Goal: Transaction & Acquisition: Obtain resource

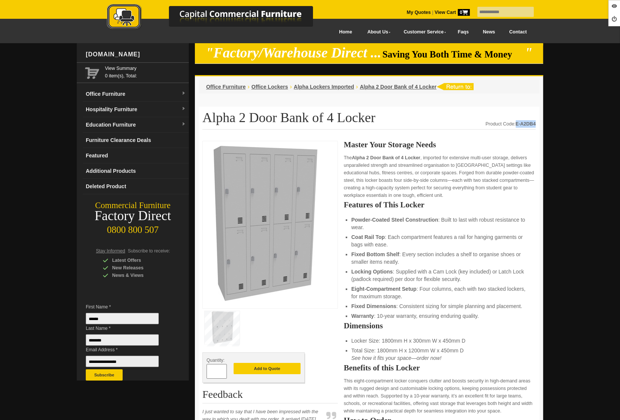
click at [145, 91] on link "Office Furniture" at bounding box center [136, 93] width 106 height 15
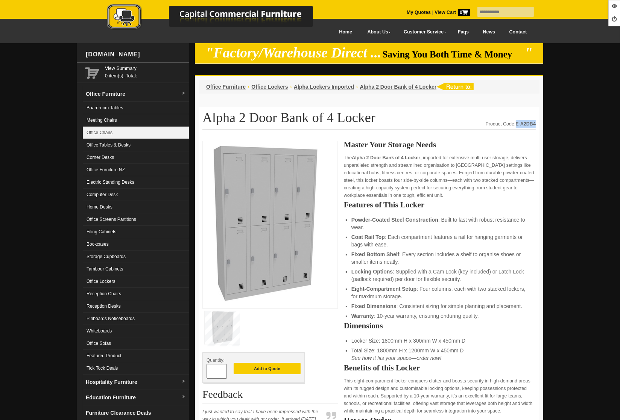
click at [113, 130] on link "Office Chairs" at bounding box center [136, 133] width 106 height 12
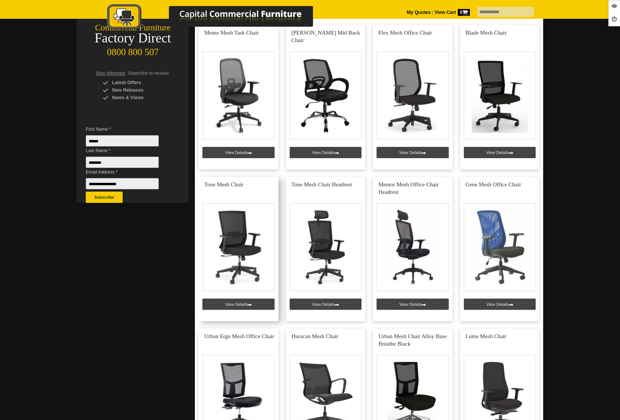
scroll to position [178, 0]
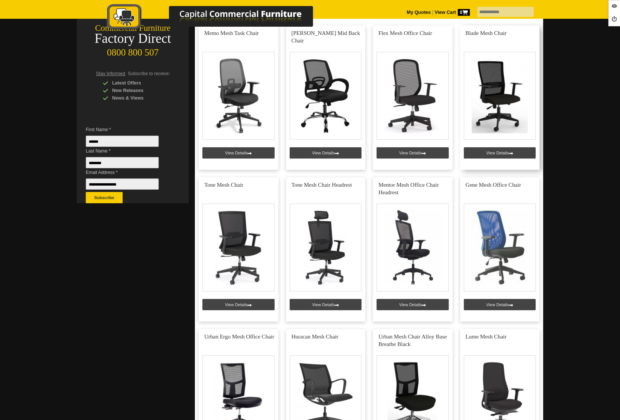
click at [501, 146] on link at bounding box center [500, 98] width 80 height 144
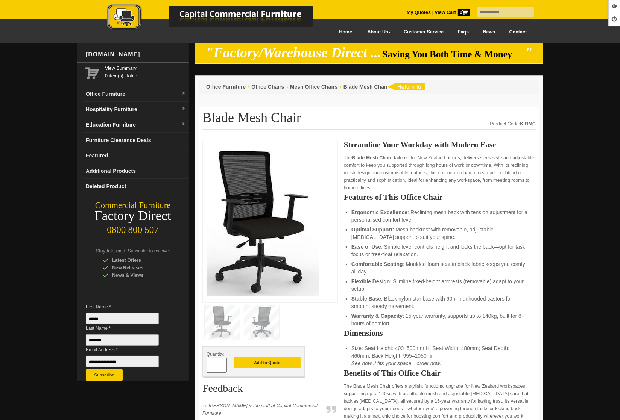
drag, startPoint x: 214, startPoint y: 363, endPoint x: 197, endPoint y: 363, distance: 16.9
type input "**"
click at [255, 361] on button "Add to Quote" at bounding box center [267, 362] width 67 height 11
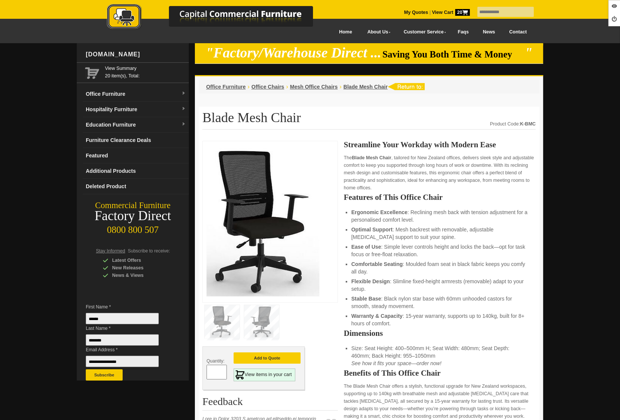
click at [311, 86] on span "Mesh Office Chairs" at bounding box center [314, 87] width 48 height 6
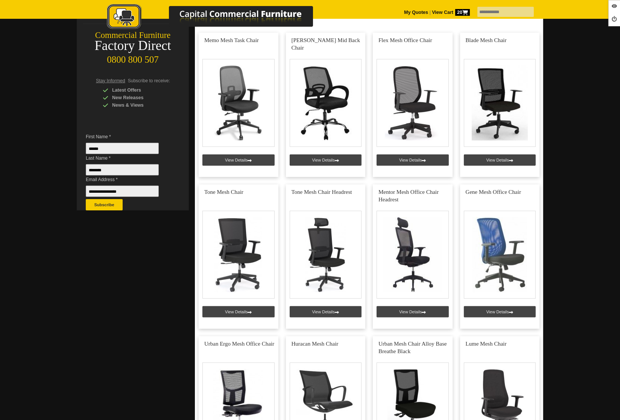
scroll to position [169, 0]
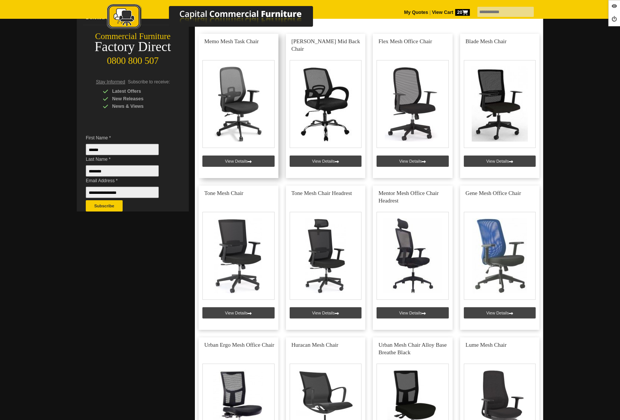
click at [249, 163] on link at bounding box center [239, 106] width 80 height 144
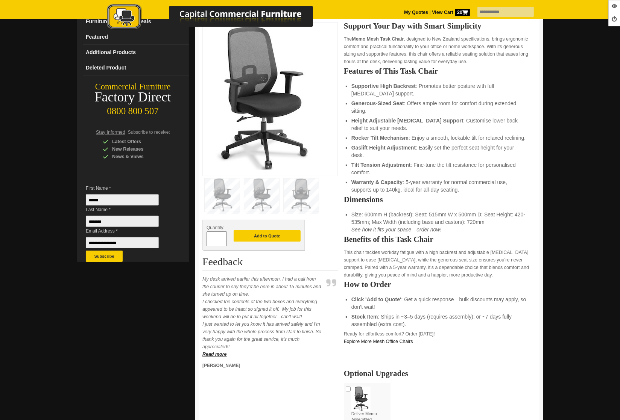
scroll to position [118, 0]
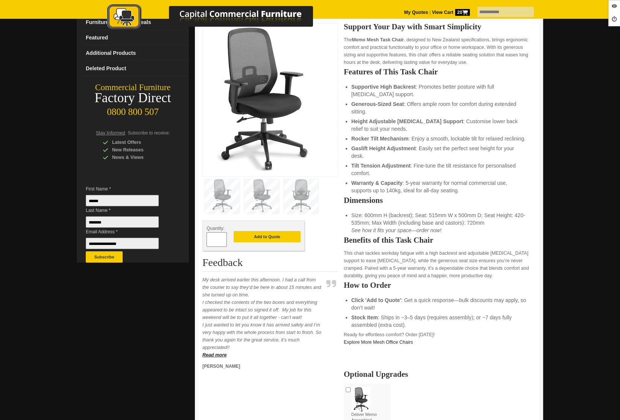
drag, startPoint x: 217, startPoint y: 237, endPoint x: 207, endPoint y: 238, distance: 10.6
click at [207, 238] on input "*" at bounding box center [216, 239] width 20 height 15
type input "**"
click at [262, 237] on button "Add to Quote" at bounding box center [267, 236] width 67 height 11
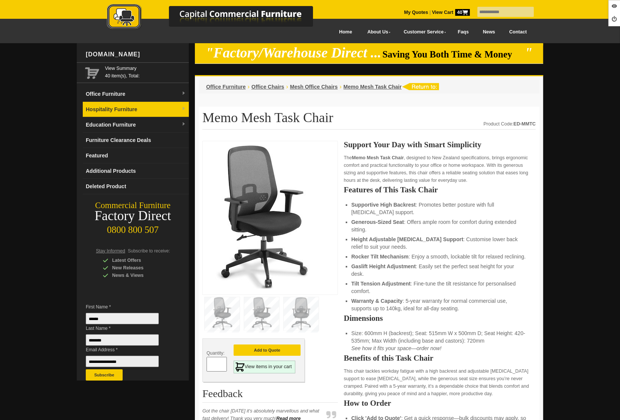
click at [140, 105] on link "Hospitality Furniture" at bounding box center [136, 109] width 106 height 15
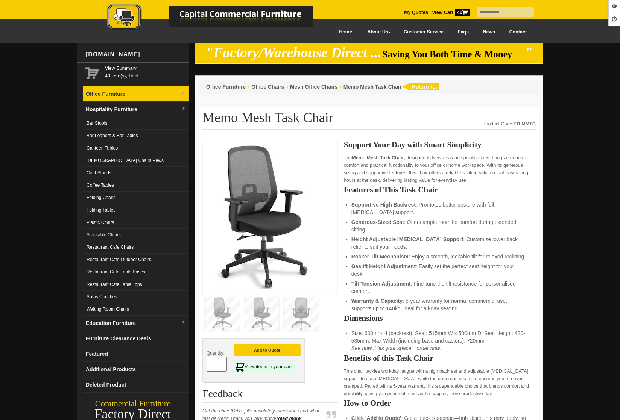
click at [134, 95] on link "Office Furniture" at bounding box center [136, 93] width 106 height 15
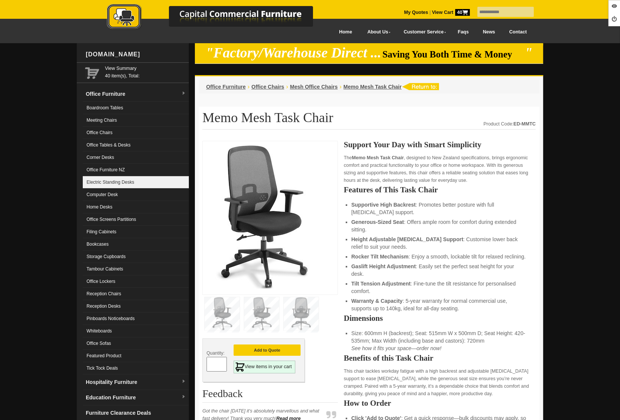
click at [123, 186] on link "Electric Standing Desks" at bounding box center [136, 182] width 106 height 12
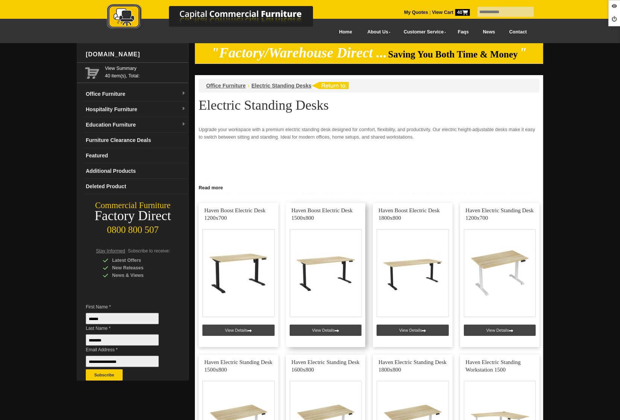
click at [306, 332] on link at bounding box center [326, 275] width 80 height 144
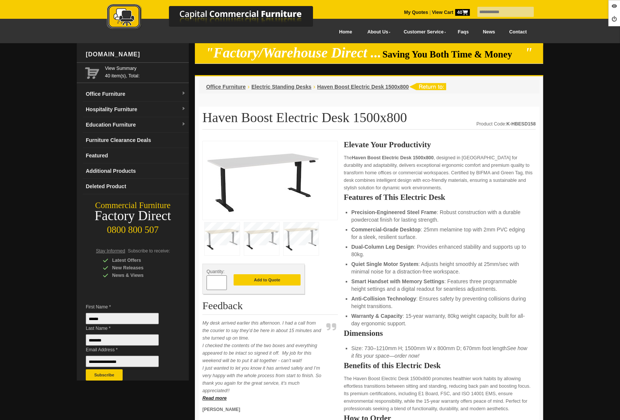
click at [211, 284] on input "*" at bounding box center [216, 283] width 20 height 15
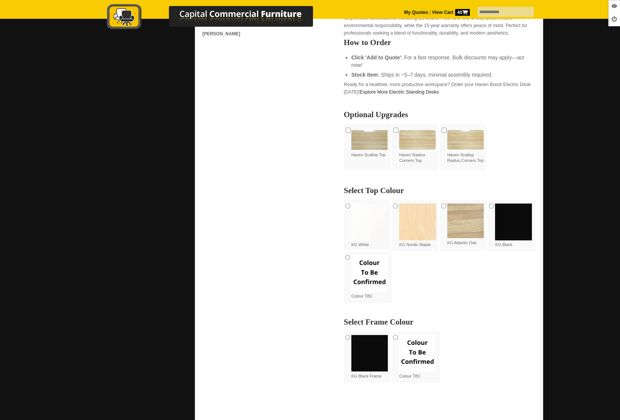
scroll to position [378, 0]
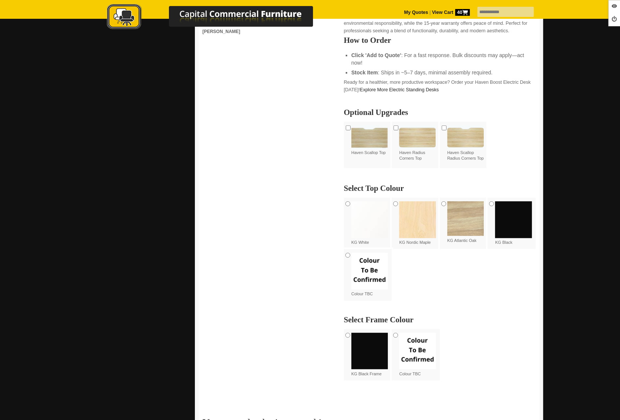
type input "**"
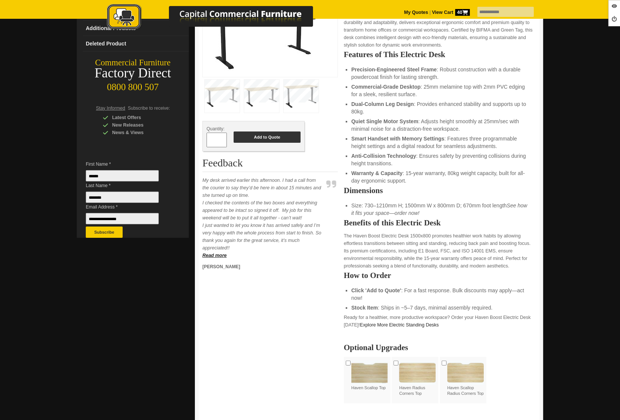
click at [253, 140] on button "Add to Quote" at bounding box center [267, 137] width 67 height 11
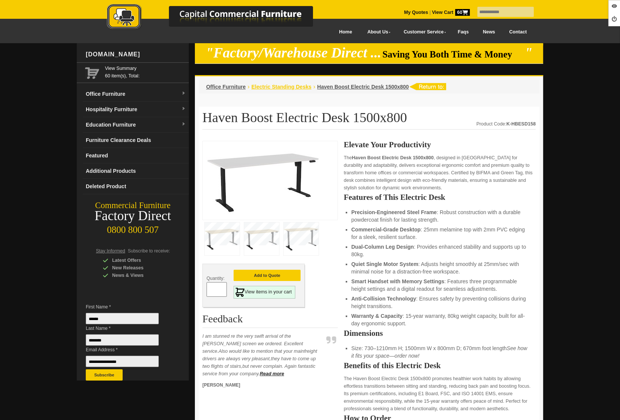
click at [279, 90] on span "Electric Standing Desks" at bounding box center [281, 87] width 60 height 6
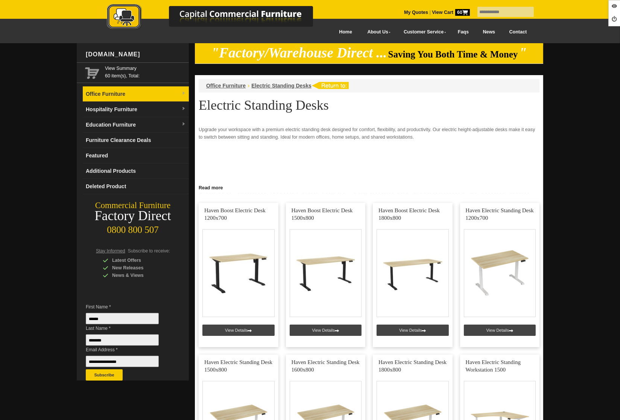
click at [153, 97] on link "Office Furniture" at bounding box center [136, 93] width 106 height 15
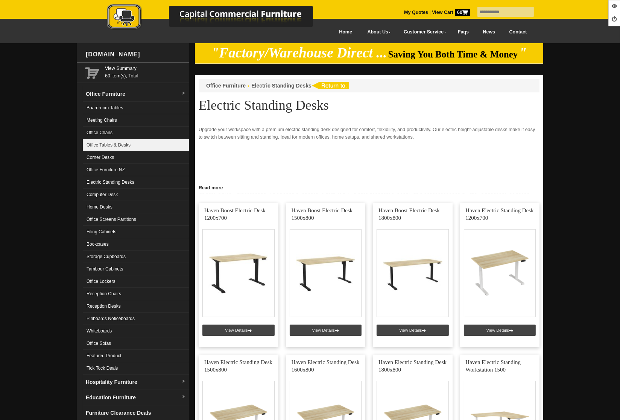
click at [109, 144] on link "Office Tables & Desks" at bounding box center [136, 145] width 106 height 12
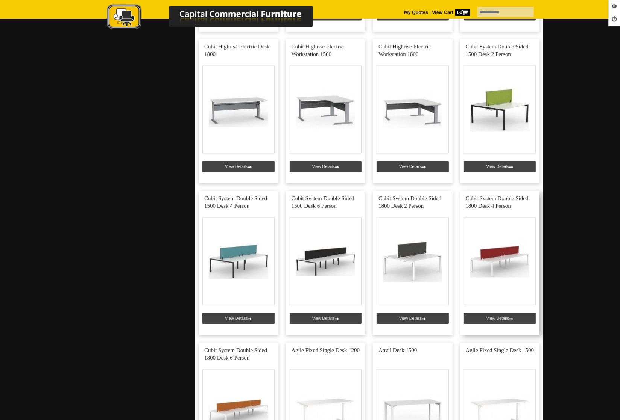
scroll to position [1772, 0]
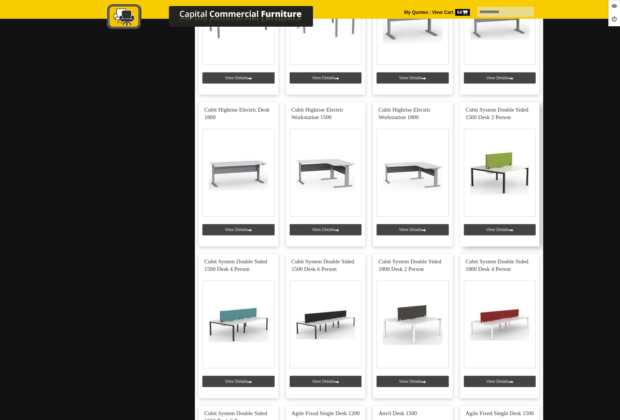
click at [498, 230] on link at bounding box center [500, 174] width 80 height 144
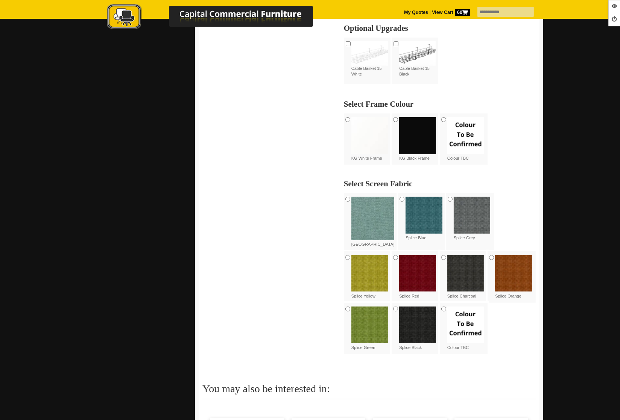
scroll to position [231, 0]
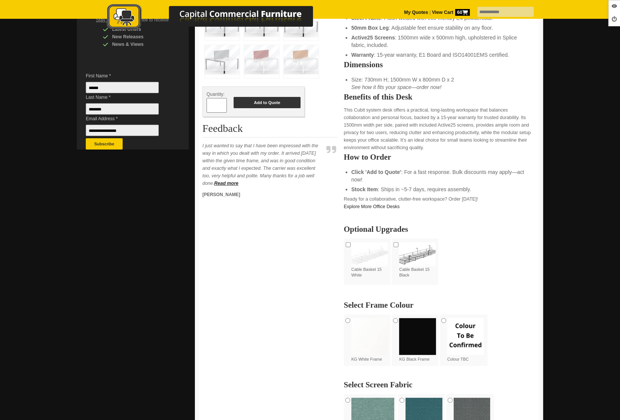
click at [264, 107] on button "Add to Quote" at bounding box center [267, 102] width 67 height 11
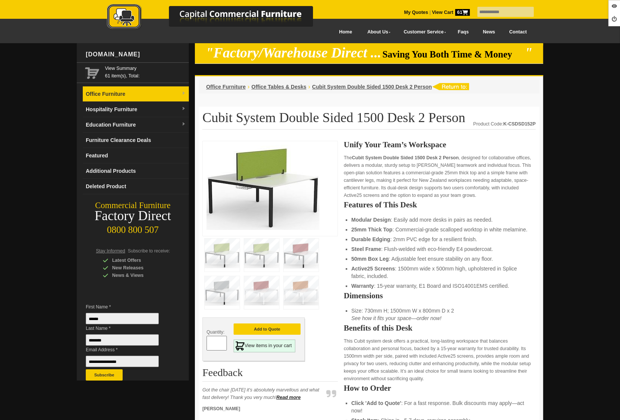
click at [128, 99] on link "Office Furniture" at bounding box center [136, 93] width 106 height 15
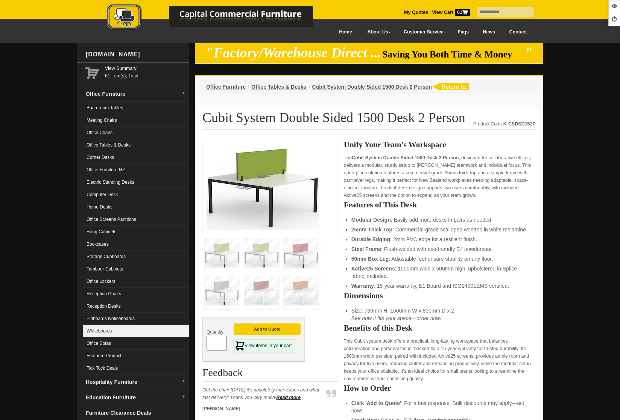
click at [127, 333] on link "Whiteboards" at bounding box center [136, 331] width 106 height 12
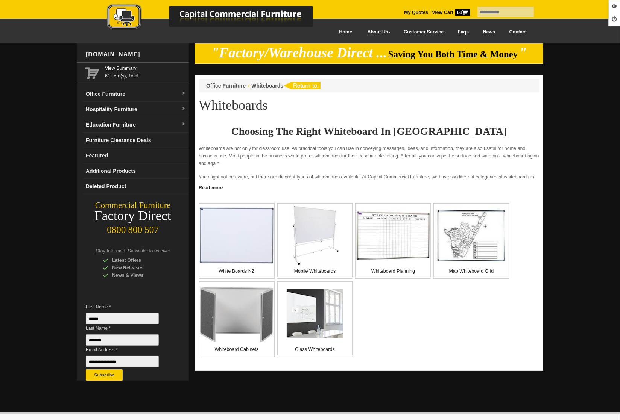
click at [240, 254] on img at bounding box center [236, 235] width 74 height 57
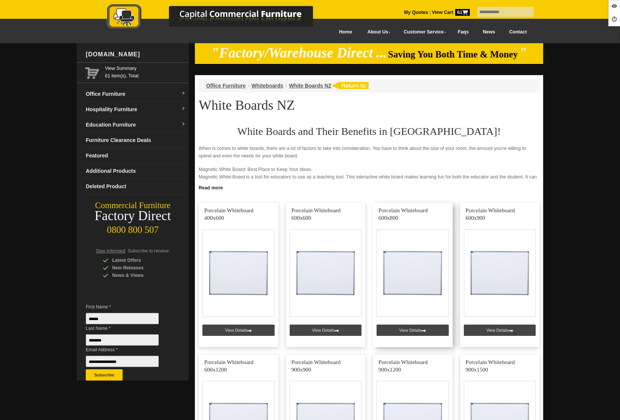
scroll to position [139, 0]
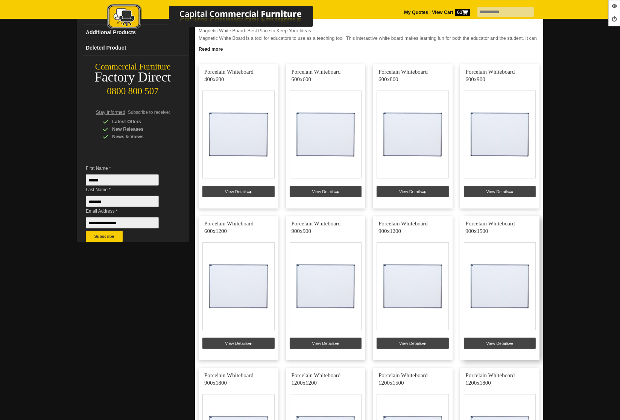
click at [493, 343] on link at bounding box center [500, 288] width 80 height 144
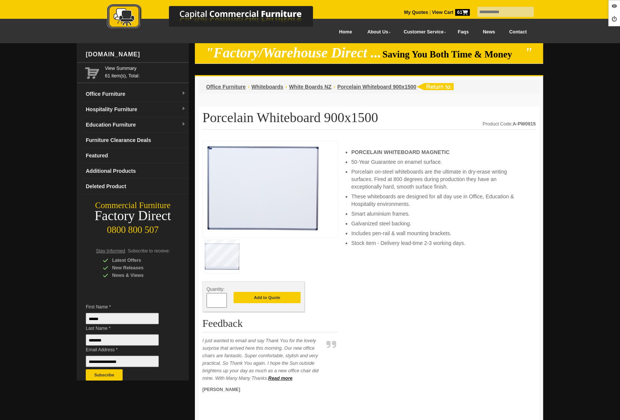
drag, startPoint x: 216, startPoint y: 301, endPoint x: 193, endPoint y: 294, distance: 24.5
click at [193, 294] on div "www.ccfnz.co.nz View Summary 61 item(s), Total: Office Furniture Boardroom Tabl…" at bounding box center [310, 361] width 466 height 636
type input "*"
click at [265, 296] on button "Add to Quote" at bounding box center [267, 297] width 67 height 11
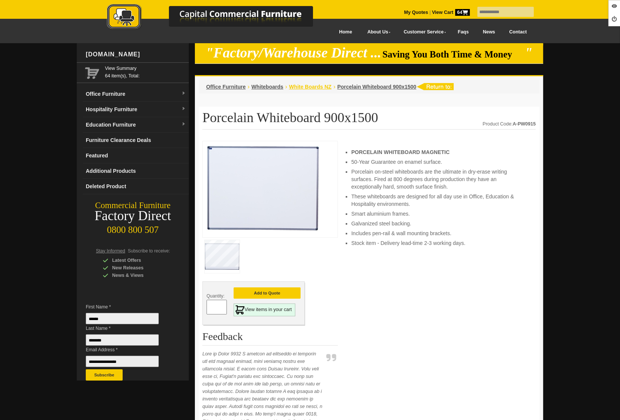
click at [308, 88] on span "White Boards NZ" at bounding box center [310, 87] width 42 height 6
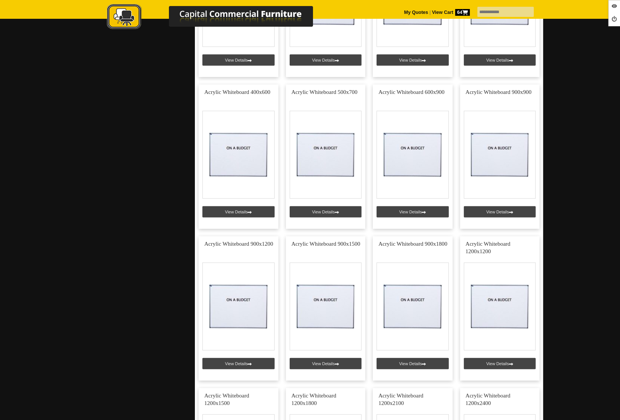
scroll to position [806, 0]
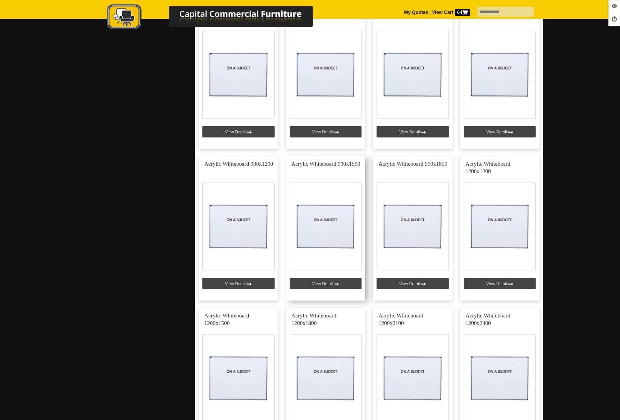
click at [314, 287] on link at bounding box center [326, 228] width 80 height 144
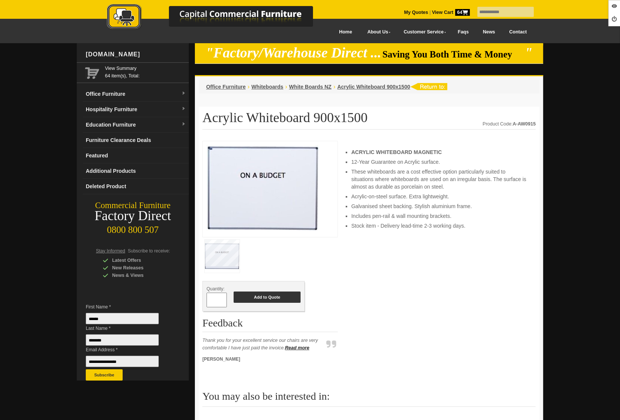
click at [260, 293] on button "Add to Quote" at bounding box center [267, 297] width 67 height 11
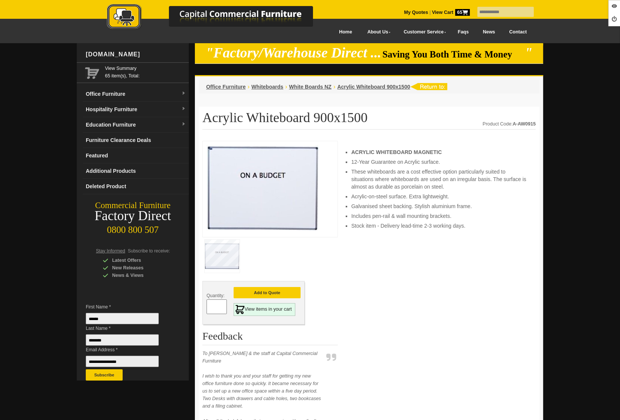
click at [222, 305] on span at bounding box center [223, 304] width 3 height 8
type input "*"
click at [266, 288] on button "Add to Quote" at bounding box center [267, 292] width 67 height 11
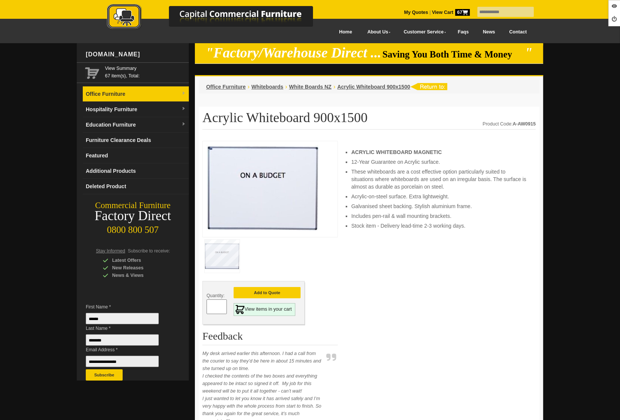
click at [130, 99] on link "Office Furniture" at bounding box center [136, 93] width 106 height 15
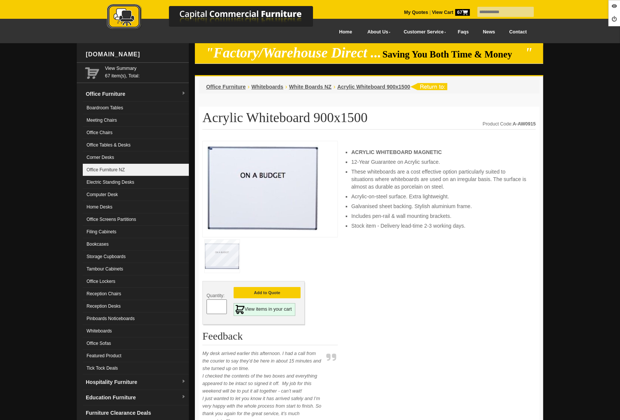
click at [108, 171] on link "Office Furniture NZ" at bounding box center [136, 170] width 106 height 12
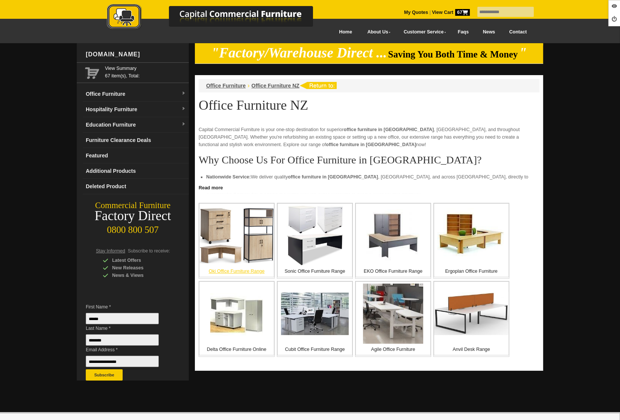
click at [239, 242] on img at bounding box center [236, 236] width 74 height 56
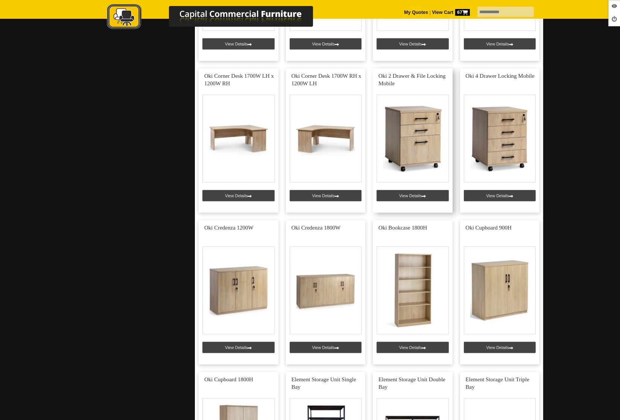
scroll to position [301, 0]
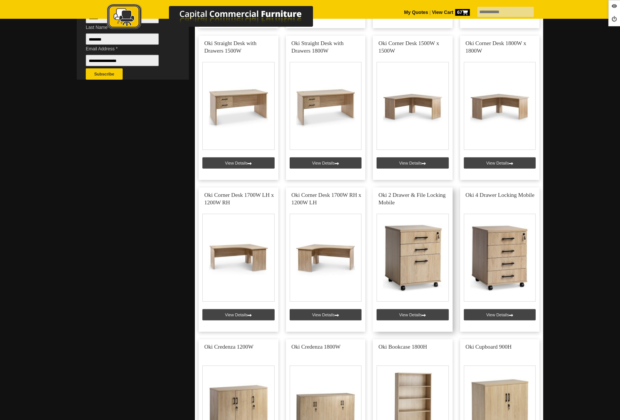
click at [404, 312] on link at bounding box center [413, 260] width 80 height 144
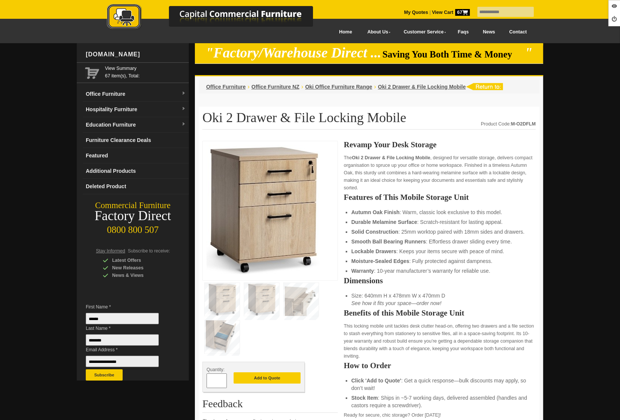
drag, startPoint x: 214, startPoint y: 379, endPoint x: 208, endPoint y: 379, distance: 5.7
click at [208, 379] on input "*" at bounding box center [216, 381] width 20 height 15
type input "**"
click at [266, 371] on div "Add to Quote" at bounding box center [267, 377] width 67 height 13
click at [263, 378] on button "Add to Quote" at bounding box center [267, 378] width 67 height 11
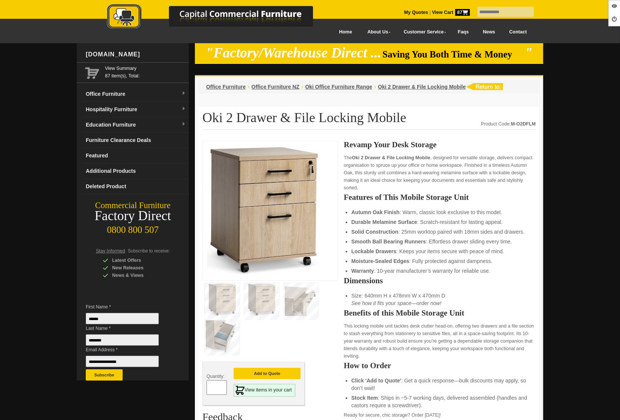
click at [318, 91] on div "Office Furniture › Office Furniture NZ › Oki Office Furniture Range › Oki 2 Dra…" at bounding box center [369, 87] width 341 height 14
click at [319, 89] on span "Oki Office Furniture Range" at bounding box center [338, 87] width 67 height 6
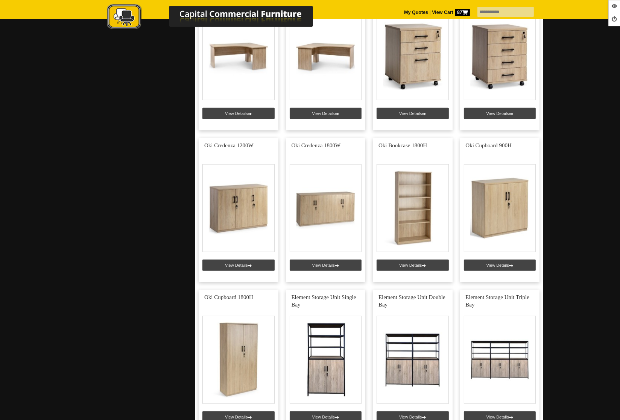
scroll to position [507, 0]
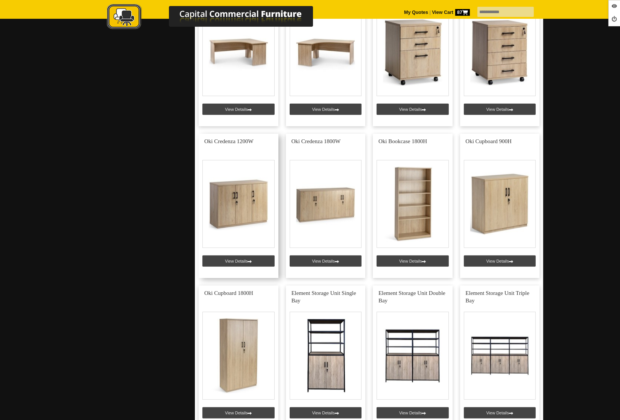
click at [232, 260] on link at bounding box center [239, 206] width 80 height 144
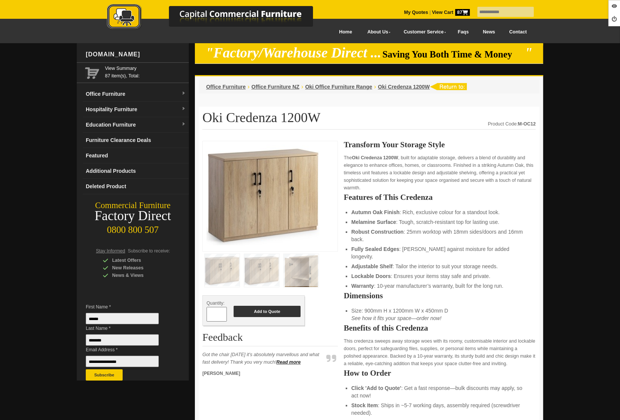
click at [274, 307] on button "Add to Quote" at bounding box center [267, 311] width 67 height 11
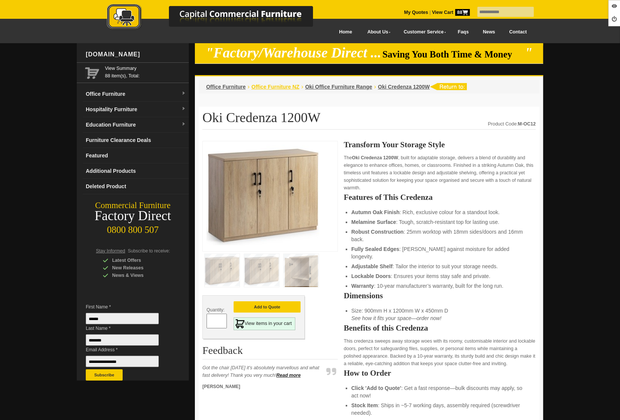
click at [277, 87] on span "Office Furniture NZ" at bounding box center [275, 87] width 48 height 6
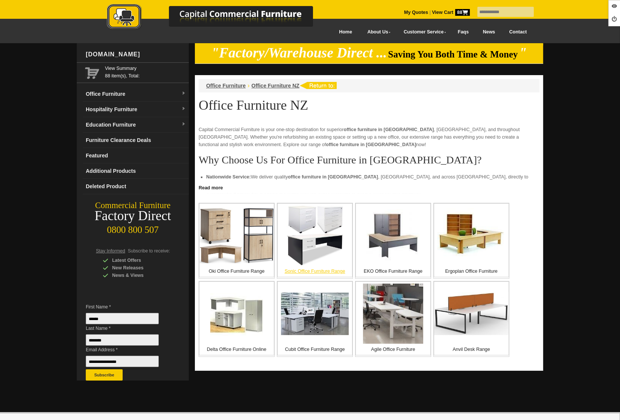
click at [328, 253] on img at bounding box center [315, 236] width 56 height 60
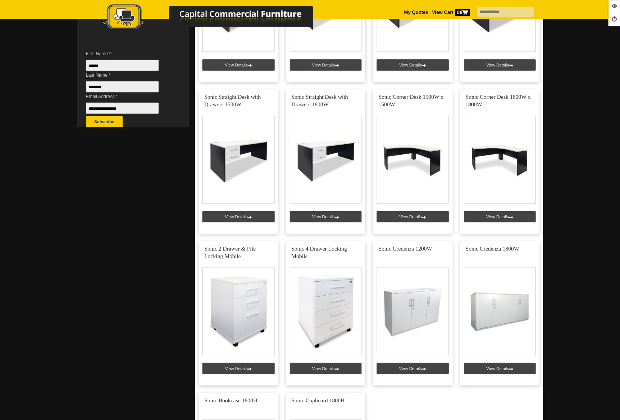
scroll to position [262, 0]
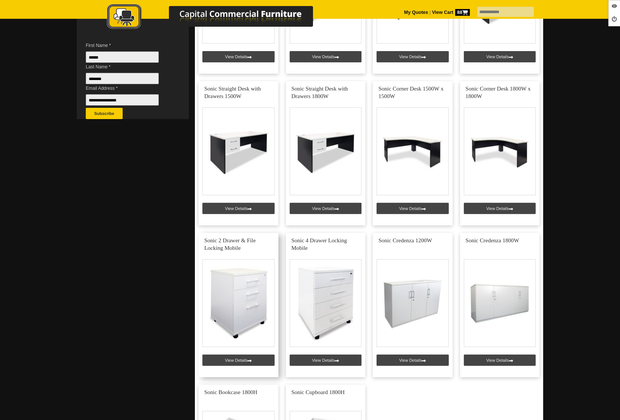
click at [232, 360] on link at bounding box center [239, 305] width 80 height 144
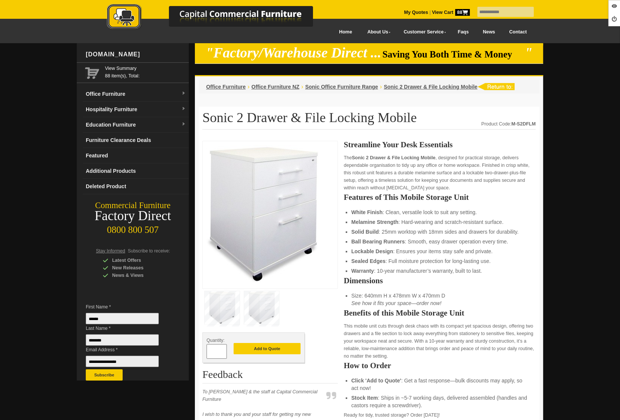
drag, startPoint x: 219, startPoint y: 352, endPoint x: 214, endPoint y: 341, distance: 11.8
click at [214, 341] on div "Quantity: *" at bounding box center [219, 348] width 27 height 22
type input "**"
click at [258, 347] on button "Add to Quote" at bounding box center [267, 348] width 67 height 11
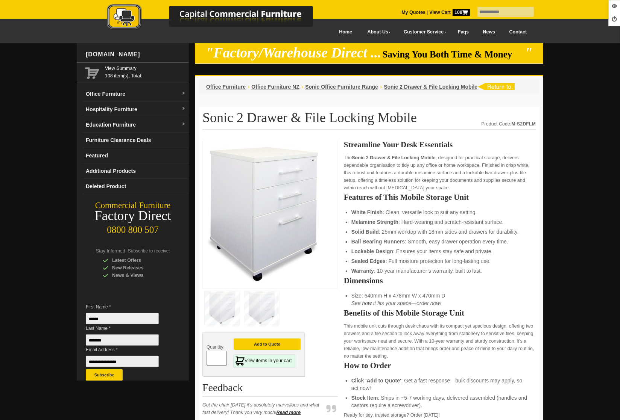
click at [349, 83] on li "Sonic Office Furniture Range" at bounding box center [341, 87] width 73 height 8
click at [340, 91] on div "Office Furniture › Office Furniture NZ › Sonic Office Furniture Range › Sonic 2…" at bounding box center [369, 87] width 341 height 14
click at [340, 89] on span "Sonic Office Furniture Range" at bounding box center [341, 87] width 73 height 6
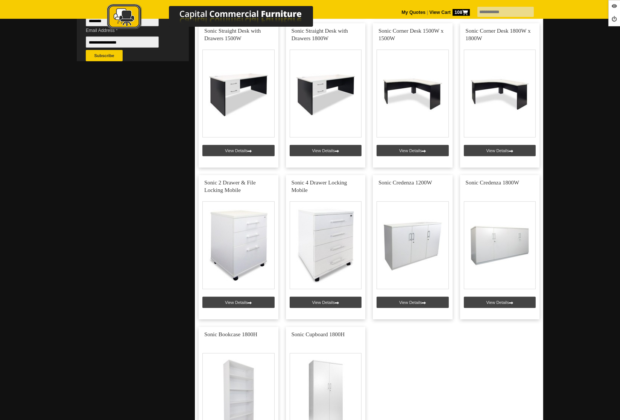
scroll to position [330, 0]
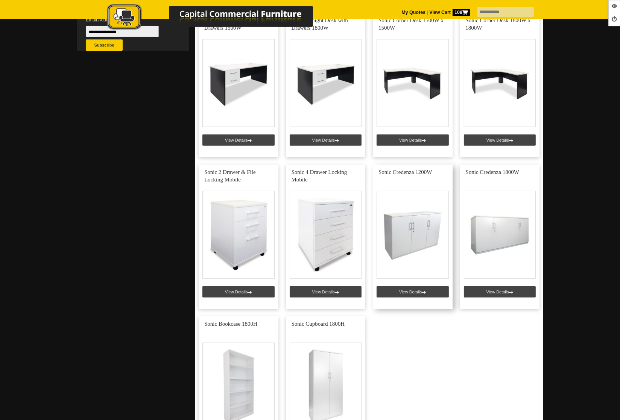
click at [396, 287] on link at bounding box center [413, 237] width 80 height 144
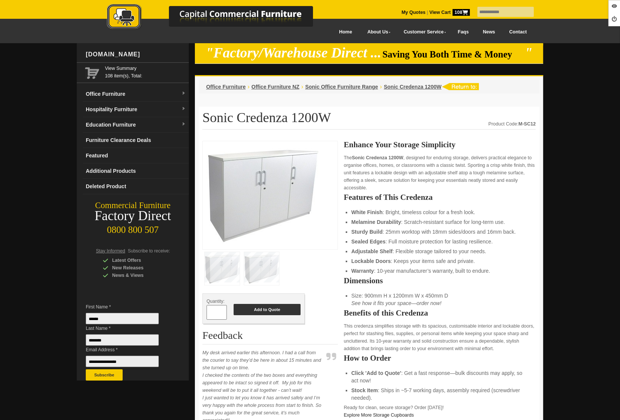
click at [287, 312] on button "Add to Quote" at bounding box center [267, 309] width 67 height 11
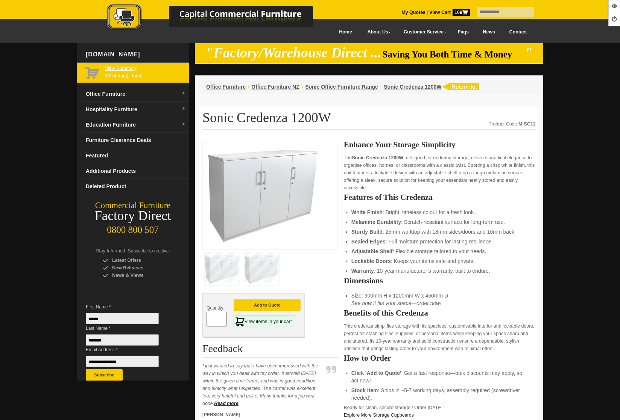
click at [116, 68] on link "View Summary" at bounding box center [145, 69] width 81 height 8
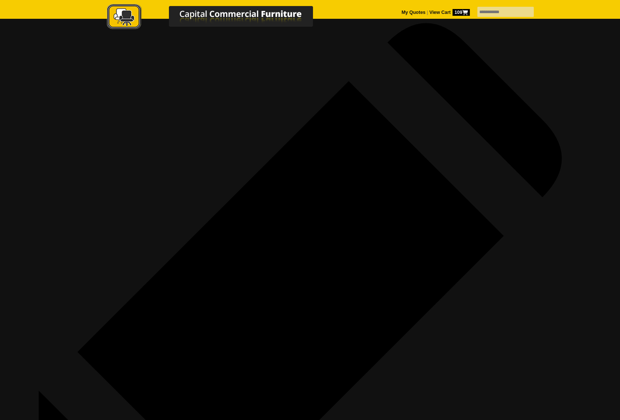
scroll to position [196, 0]
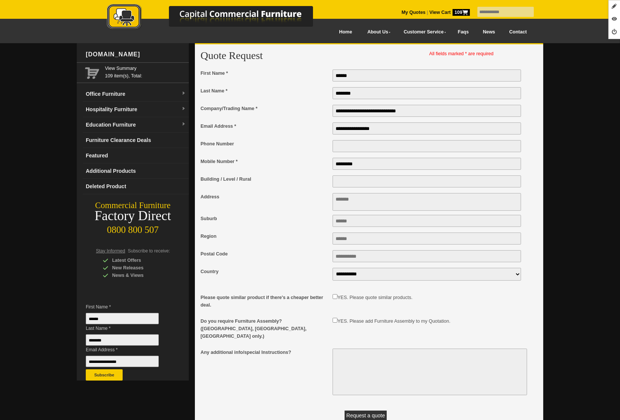
drag, startPoint x: 360, startPoint y: 75, endPoint x: 313, endPoint y: 71, distance: 47.9
click at [313, 71] on div "First Name * ******" at bounding box center [365, 77] width 330 height 17
drag, startPoint x: 359, startPoint y: 93, endPoint x: 313, endPoint y: 96, distance: 46.3
click at [303, 92] on div "Last Name * ********" at bounding box center [365, 94] width 330 height 17
drag, startPoint x: 410, startPoint y: 112, endPoint x: 301, endPoint y: 106, distance: 108.5
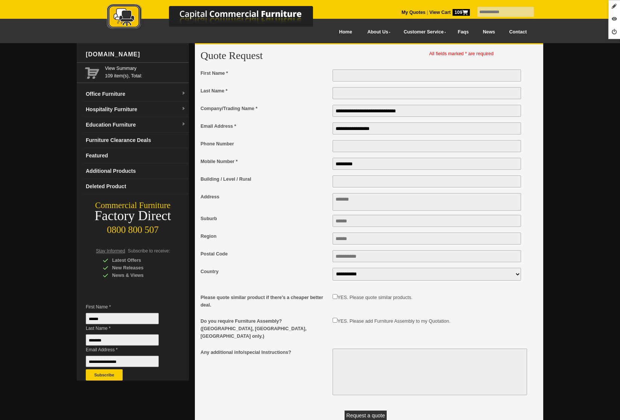
click at [301, 106] on div "**********" at bounding box center [365, 112] width 330 height 17
drag, startPoint x: 383, startPoint y: 130, endPoint x: 305, endPoint y: 130, distance: 78.6
click at [293, 125] on div "**********" at bounding box center [365, 130] width 330 height 17
drag, startPoint x: 313, startPoint y: 162, endPoint x: 294, endPoint y: 159, distance: 18.7
click at [294, 159] on div "Mobile Number * *********" at bounding box center [365, 165] width 330 height 17
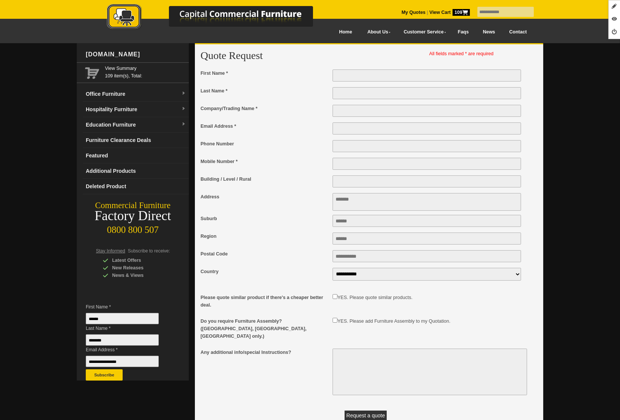
click at [352, 75] on input "First Name *" at bounding box center [426, 76] width 188 height 12
type input "*******"
type input "******"
type input "**********"
paste input "**********"
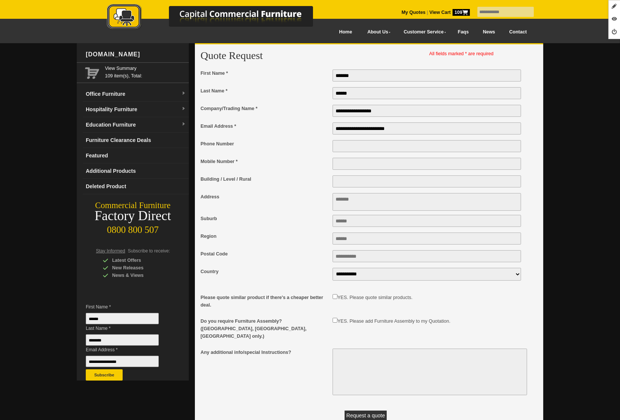
type input "**********"
click at [358, 164] on input "Mobile Number *" at bounding box center [426, 164] width 188 height 12
type input "**********"
click at [344, 200] on textarea "Address" at bounding box center [426, 202] width 188 height 18
drag, startPoint x: 388, startPoint y: 109, endPoint x: 323, endPoint y: 111, distance: 65.5
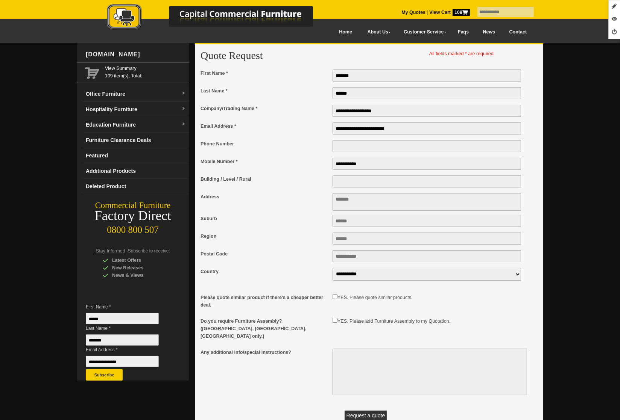
click at [323, 111] on div "**********" at bounding box center [365, 112] width 330 height 17
click at [349, 207] on textarea "Address" at bounding box center [426, 202] width 188 height 18
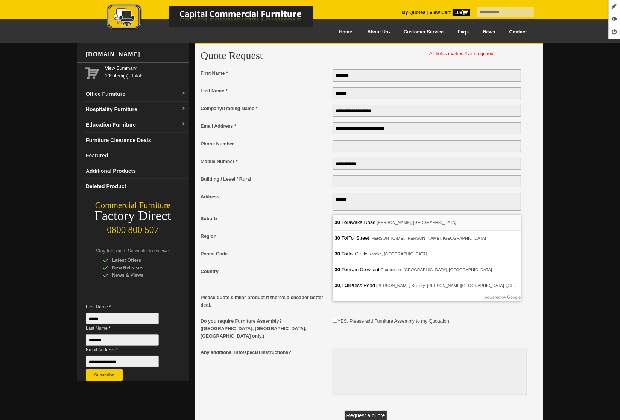
type textarea "**********"
type input "*****"
type input "****"
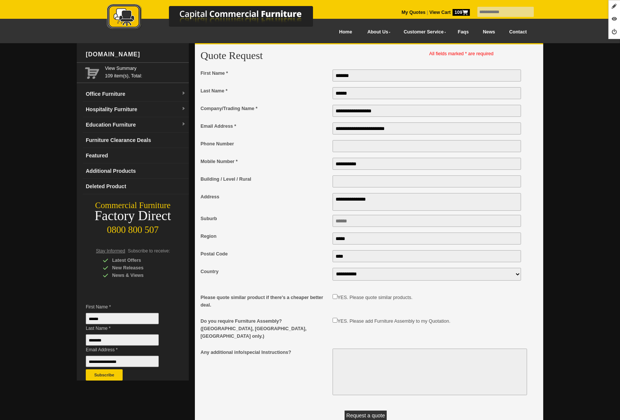
click at [361, 411] on button "Request a quote" at bounding box center [365, 416] width 42 height 10
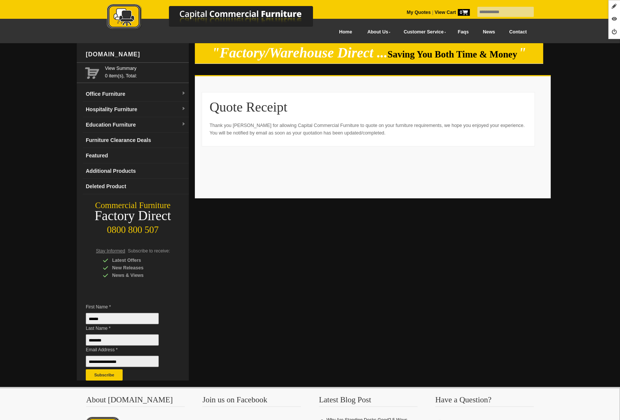
click at [116, 15] on img at bounding box center [217, 17] width 263 height 27
